Goal: Obtain resource: Download file/media

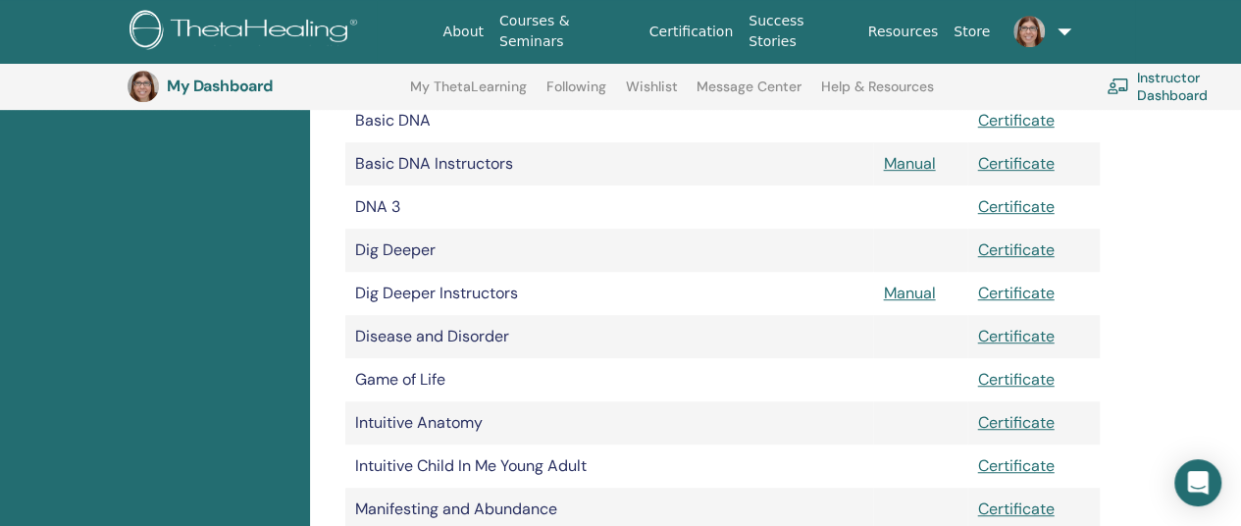
scroll to position [440, 0]
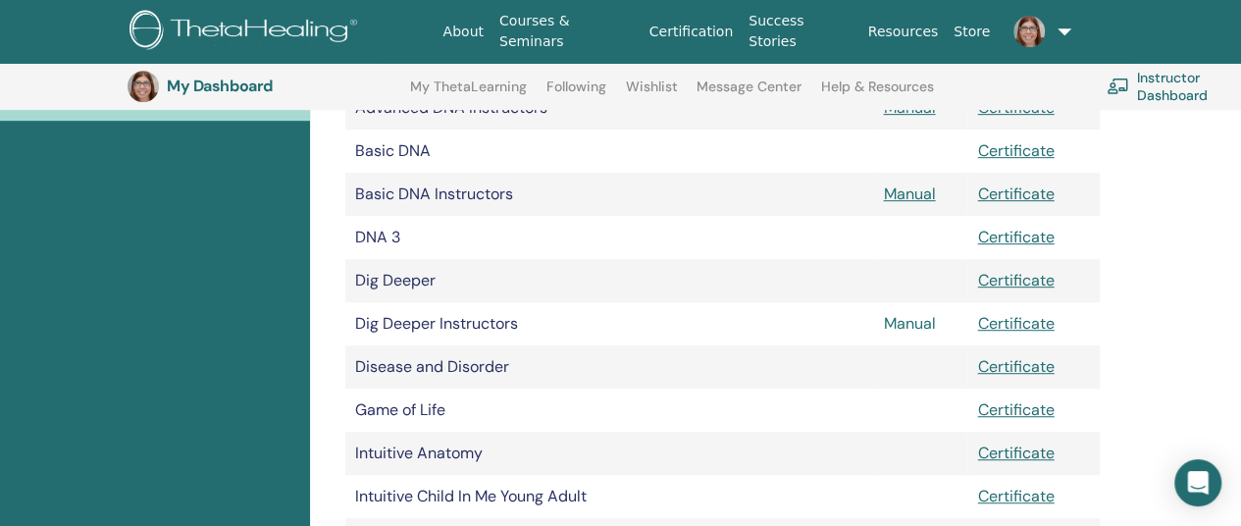
click at [905, 325] on link "Manual" at bounding box center [909, 323] width 52 height 21
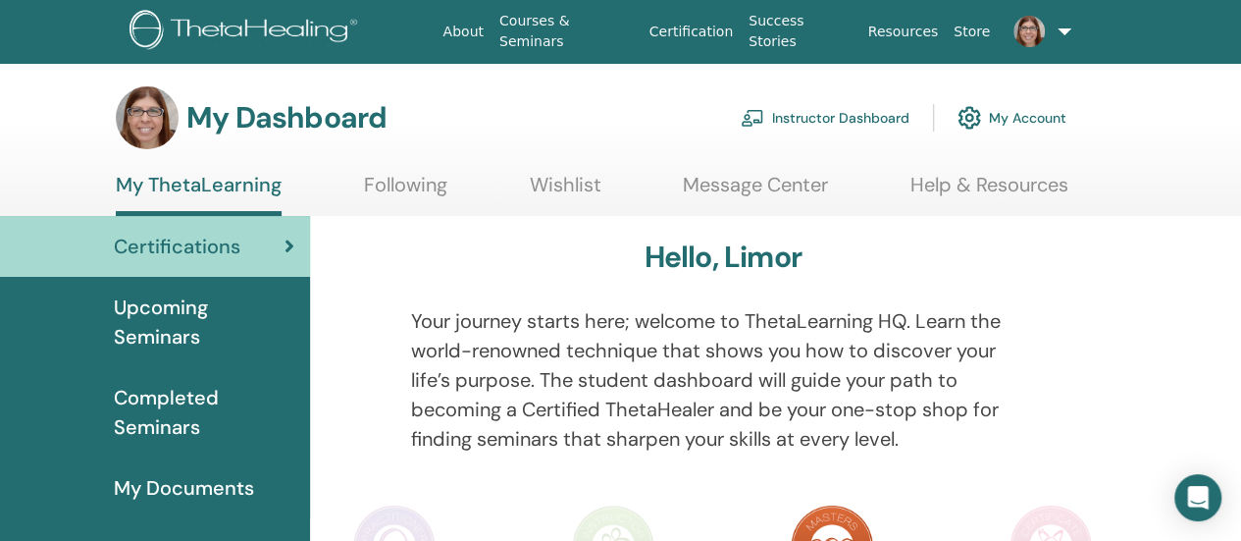
click at [214, 489] on span "My Documents" at bounding box center [184, 487] width 140 height 29
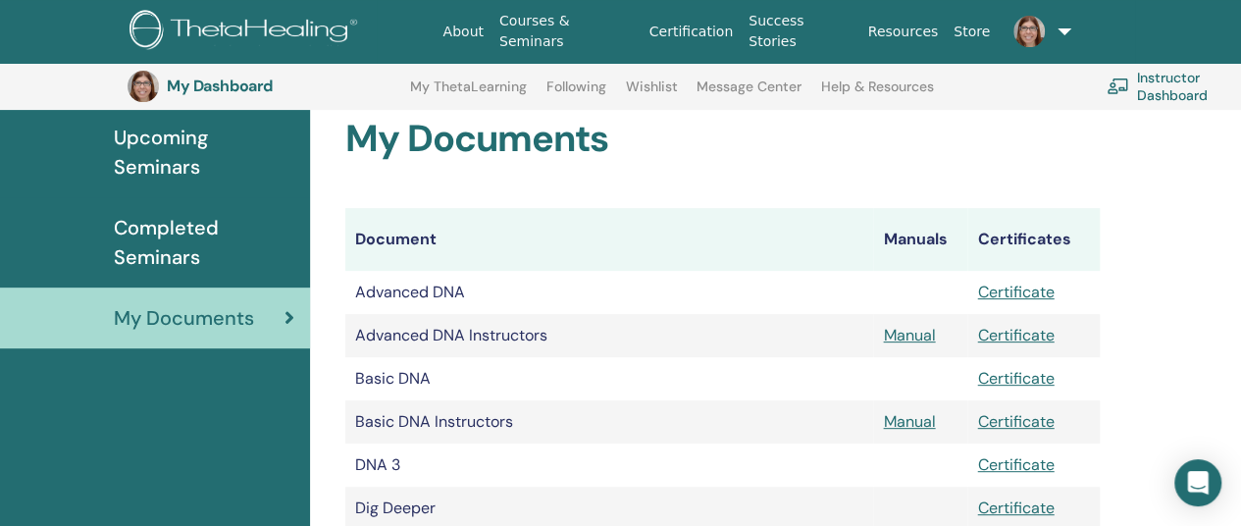
scroll to position [243, 0]
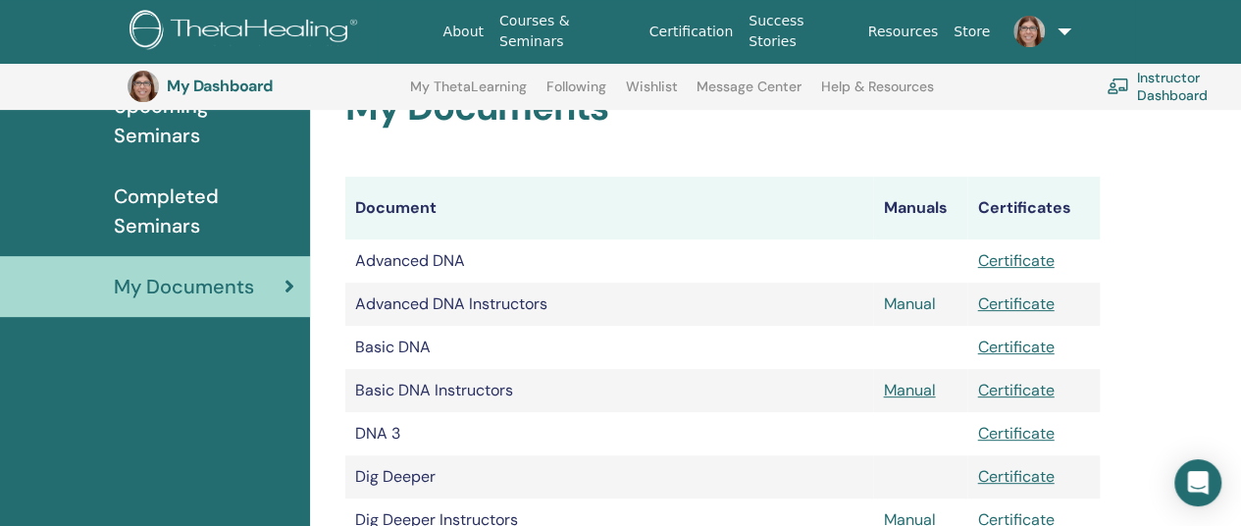
click at [902, 301] on link "Manual" at bounding box center [909, 303] width 52 height 21
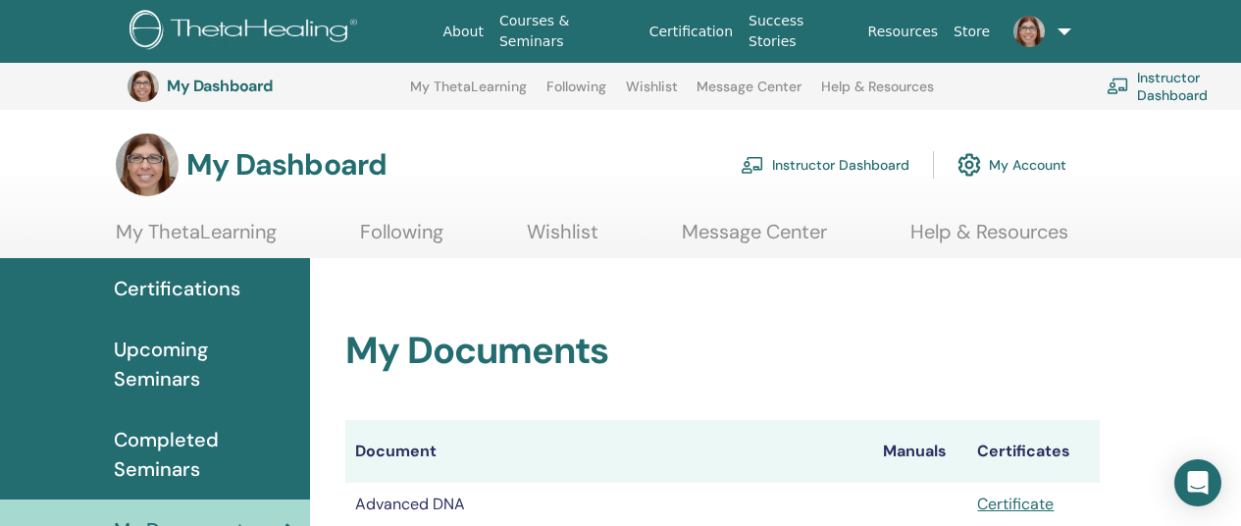
scroll to position [244, 0]
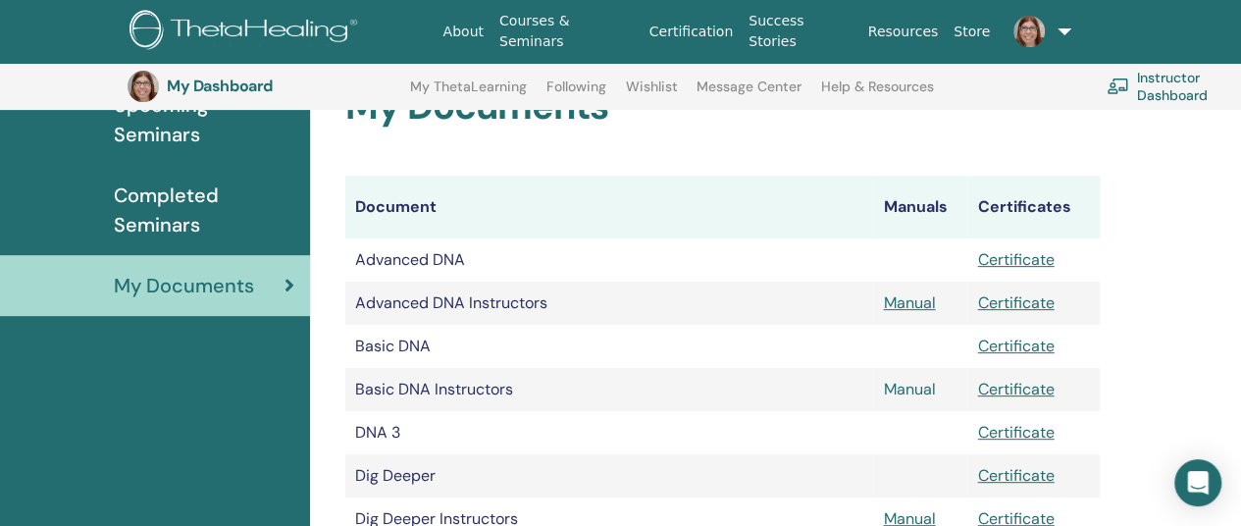
click at [904, 388] on link "Manual" at bounding box center [909, 389] width 52 height 21
